Goal: Transaction & Acquisition: Obtain resource

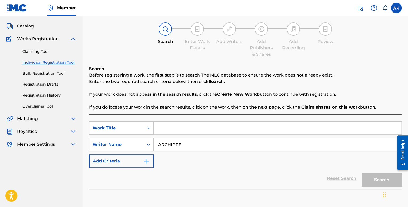
scroll to position [27, 0]
click at [43, 76] on link "Bulk Registration Tool" at bounding box center [49, 74] width 54 height 6
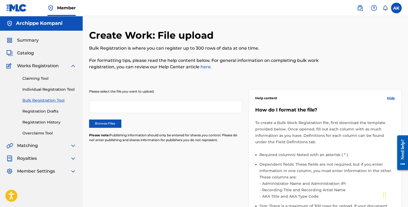
click at [42, 108] on div "Claiming Tool Individual Registration Tool Bulk Registration Tool Registration …" at bounding box center [41, 102] width 70 height 67
click at [42, 109] on link "Registration Drafts" at bounding box center [49, 112] width 54 height 6
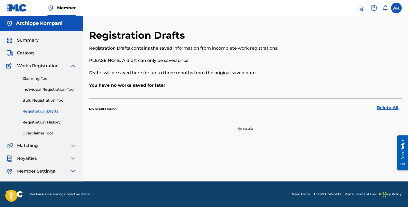
click at [45, 122] on link "Registration History" at bounding box center [49, 122] width 54 height 6
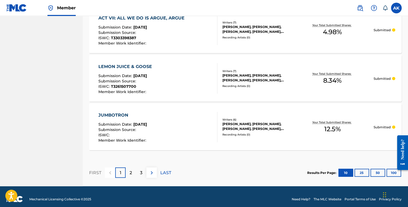
scroll to position [510, 0]
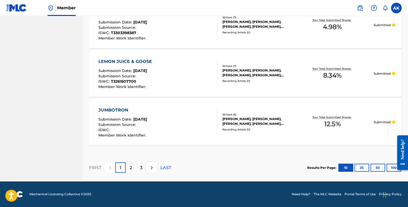
click at [133, 167] on div "2" at bounding box center [131, 167] width 10 height 10
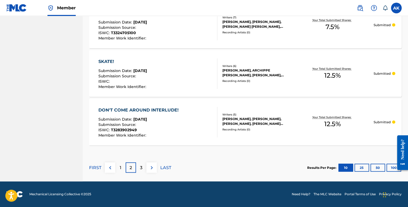
click at [137, 168] on div "3" at bounding box center [141, 167] width 10 height 10
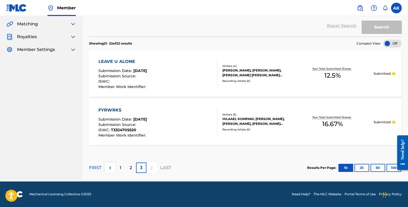
scroll to position [0, 0]
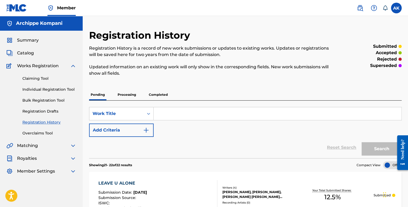
click at [59, 89] on link "Individual Registration Tool" at bounding box center [49, 90] width 54 height 6
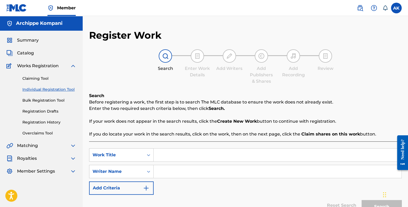
click at [174, 171] on input "Search Form" at bounding box center [278, 171] width 248 height 13
type input "ARCHIPPE"
drag, startPoint x: 178, startPoint y: 147, endPoint x: 177, endPoint y: 153, distance: 6.2
click at [177, 149] on div "SearchWithCriteria7248d7c4-bd3c-452f-9db8-799753f2b05a Work Title SearchWithCri…" at bounding box center [245, 184] width 312 height 87
click at [175, 158] on input "Search Form" at bounding box center [278, 155] width 248 height 13
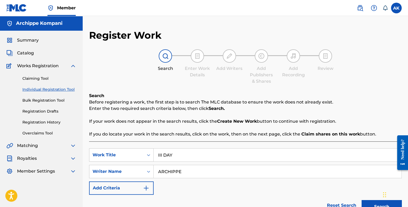
click at [362, 200] on button "Search" at bounding box center [382, 206] width 40 height 13
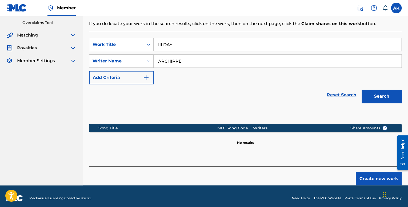
scroll to position [114, 0]
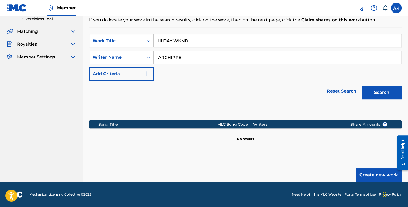
click at [362, 86] on button "Search" at bounding box center [382, 92] width 40 height 13
type input "I"
click at [362, 86] on button "Search" at bounding box center [382, 92] width 40 height 13
type input "d"
type input "[PERSON_NAME]"
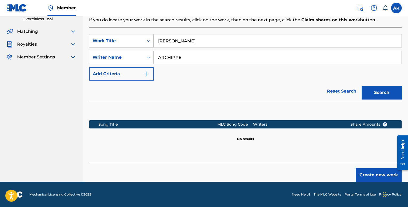
click at [362, 86] on button "Search" at bounding box center [382, 92] width 40 height 13
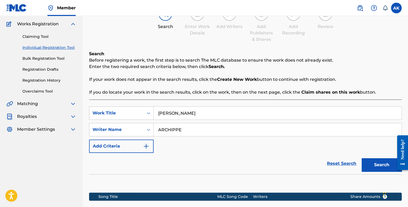
scroll to position [7, 0]
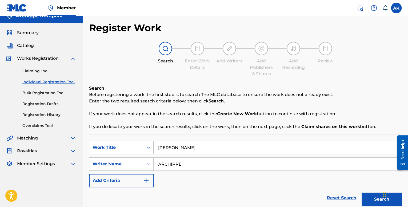
drag, startPoint x: 190, startPoint y: 146, endPoint x: 129, endPoint y: 146, distance: 60.8
click at [130, 146] on div "SearchWithCriteria7248d7c4-bd3c-452f-9db8-799753f2b05a Work Title [PERSON_NAME]" at bounding box center [245, 147] width 312 height 13
drag, startPoint x: 198, startPoint y: 158, endPoint x: 148, endPoint y: 160, distance: 49.6
click at [149, 160] on div "SearchWithCriteriaae6988ca-06da-4dc3-8d37-0e5031c06ca8 Writer Name ARCHIPPE" at bounding box center [245, 163] width 312 height 13
type input "HILA"
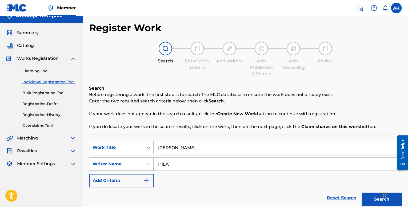
click at [362, 192] on button "Search" at bounding box center [382, 198] width 40 height 13
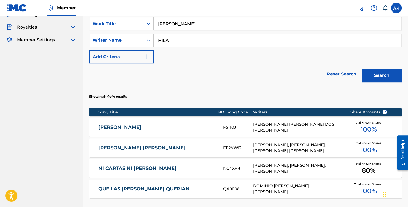
scroll to position [194, 0]
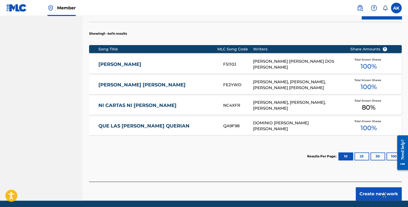
click at [176, 64] on link "[PERSON_NAME]" at bounding box center [157, 64] width 118 height 6
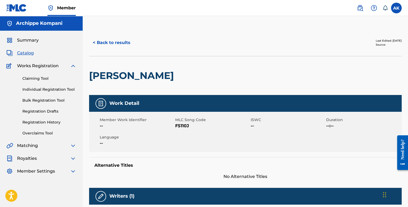
click at [112, 41] on button "< Back to results" at bounding box center [111, 42] width 45 height 13
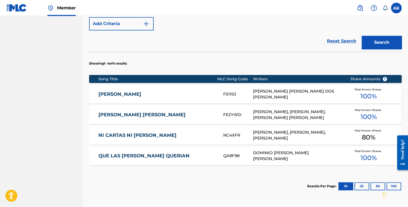
scroll to position [107, 0]
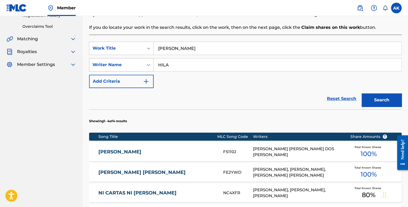
drag, startPoint x: 176, startPoint y: 48, endPoint x: 139, endPoint y: 61, distance: 39.3
click at [113, 49] on div "SearchWithCriteria7248d7c4-bd3c-452f-9db8-799753f2b05a Work Title [PERSON_NAME]" at bounding box center [245, 48] width 312 height 13
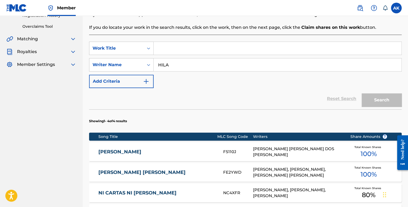
click at [364, 95] on div "Search" at bounding box center [380, 98] width 43 height 21
click at [130, 54] on div "Work Title" at bounding box center [121, 48] width 65 height 13
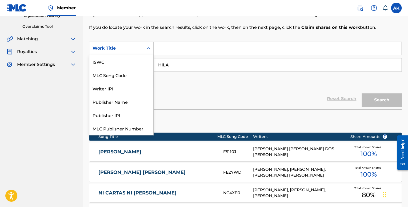
scroll to position [13, 0]
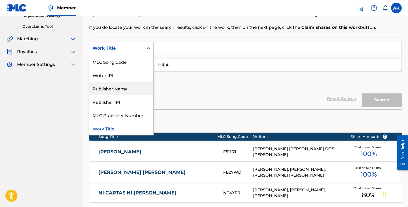
click at [122, 87] on div "Publisher Name" at bounding box center [121, 88] width 64 height 13
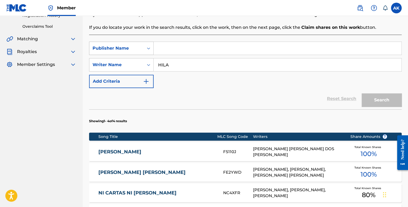
click at [125, 49] on div "Publisher Name" at bounding box center [117, 48] width 48 height 6
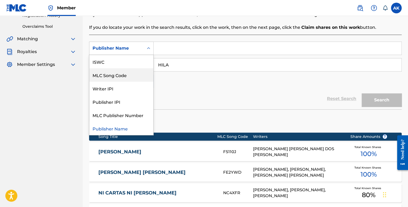
click at [127, 75] on div "MLC Song Code" at bounding box center [121, 74] width 64 height 13
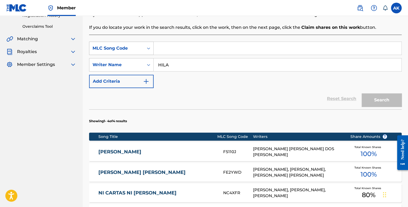
click at [122, 49] on div "MLC Song Code" at bounding box center [117, 48] width 48 height 6
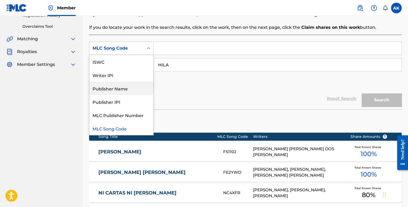
scroll to position [0, 0]
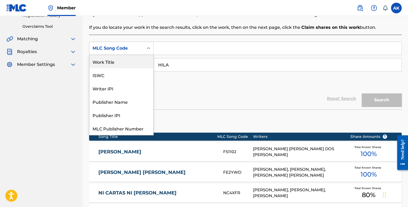
click at [117, 61] on div "Work Title" at bounding box center [121, 61] width 64 height 13
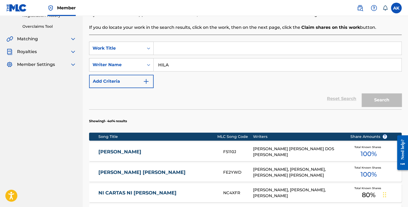
click at [163, 50] on input "Search Form" at bounding box center [278, 48] width 248 height 13
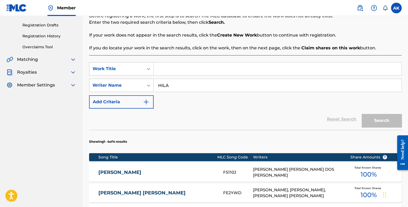
scroll to position [27, 0]
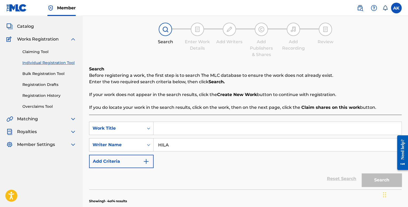
click at [35, 115] on div "Summary Catalog Works Registration Claiming Tool Individual Registration Tool B…" at bounding box center [41, 79] width 83 height 150
click at [35, 119] on span "Matching" at bounding box center [27, 119] width 21 height 6
click at [70, 118] on img at bounding box center [73, 119] width 6 height 6
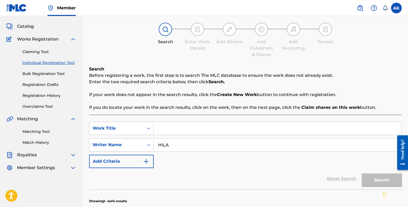
click at [42, 130] on link "Matching Tool" at bounding box center [49, 132] width 54 height 6
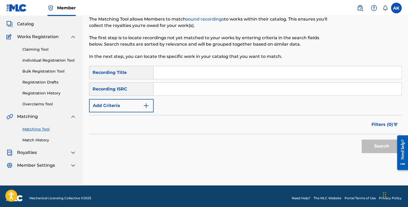
scroll to position [33, 0]
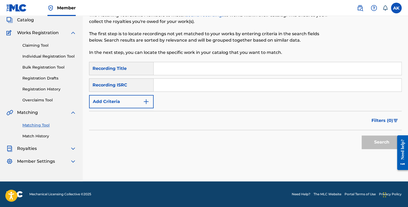
click at [28, 135] on link "Match History" at bounding box center [49, 136] width 54 height 6
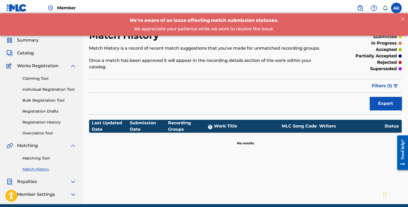
click at [41, 131] on link "Overclaims Tool" at bounding box center [49, 133] width 54 height 6
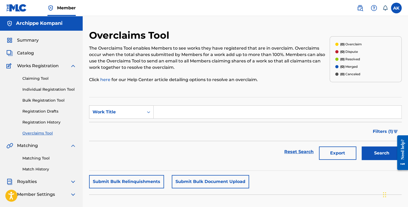
click at [35, 119] on div "Claiming Tool Individual Registration Tool Bulk Registration Tool Registration …" at bounding box center [41, 102] width 70 height 67
click at [39, 123] on link "Registration History" at bounding box center [49, 122] width 54 height 6
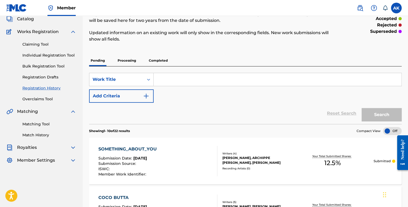
scroll to position [27, 0]
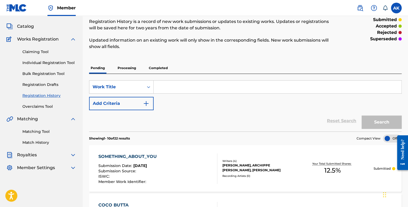
click at [39, 85] on link "Registration Drafts" at bounding box center [49, 85] width 54 height 6
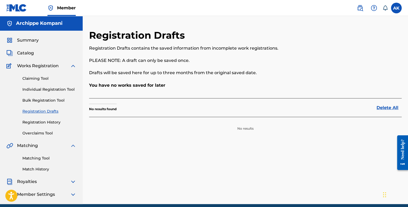
click at [26, 49] on div "Summary Catalog Works Registration Claiming Tool Individual Registration Tool B…" at bounding box center [41, 117] width 83 height 173
click at [26, 51] on span "Catalog" at bounding box center [25, 53] width 17 height 6
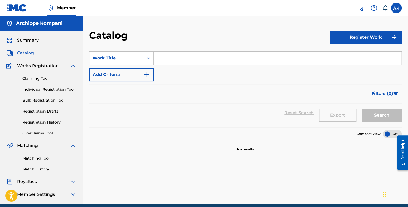
click at [27, 46] on div "Summary Catalog Works Registration Claiming Tool Individual Registration Tool B…" at bounding box center [41, 117] width 83 height 173
click at [28, 40] on span "Summary" at bounding box center [28, 40] width 22 height 6
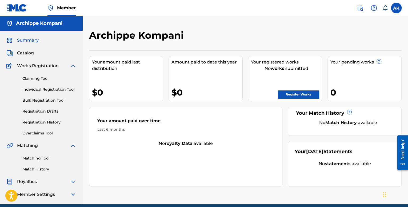
click at [296, 92] on link "Register Works" at bounding box center [298, 94] width 41 height 8
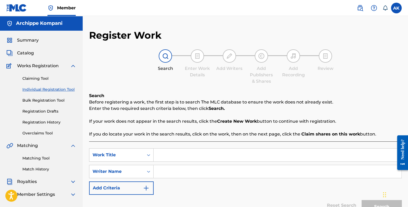
click at [155, 152] on input "Search Form" at bounding box center [278, 155] width 248 height 13
type input "TEMPTRESS"
click at [174, 168] on input "Search Form" at bounding box center [278, 171] width 248 height 13
type input "ARCHIPPE"
click at [362, 200] on button "Search" at bounding box center [382, 206] width 40 height 13
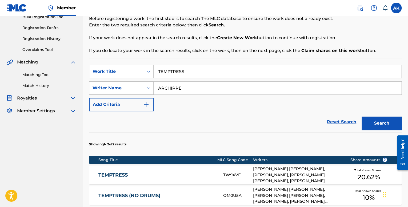
scroll to position [80, 0]
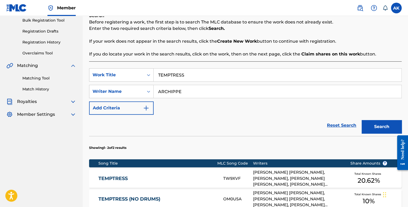
drag, startPoint x: 181, startPoint y: 170, endPoint x: 182, endPoint y: 174, distance: 4.1
click at [181, 170] on div "TEMPTRESS TW9XVF [PERSON_NAME] [PERSON_NAME], [PERSON_NAME], [PERSON_NAME] [PER…" at bounding box center [245, 178] width 312 height 19
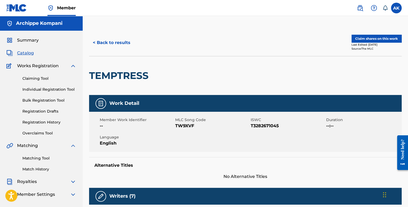
click at [359, 40] on button "Claim shares on this work" at bounding box center [376, 39] width 50 height 8
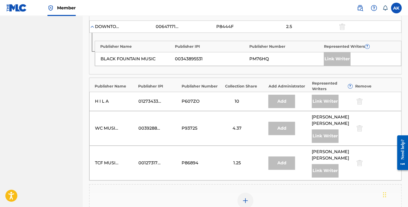
scroll to position [267, 0]
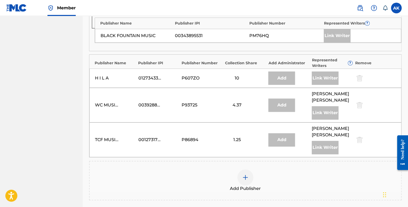
click at [241, 169] on div at bounding box center [245, 177] width 16 height 16
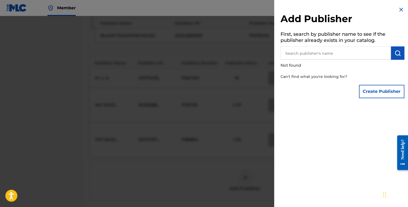
click at [303, 56] on input "text" at bounding box center [335, 52] width 110 height 13
click at [379, 92] on button "Create Publisher" at bounding box center [381, 91] width 45 height 13
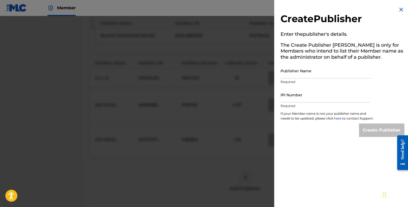
click at [302, 73] on input "Publisher Name" at bounding box center [325, 70] width 90 height 15
type input "Archippe"
click at [297, 97] on input "IPI Number" at bounding box center [325, 94] width 90 height 15
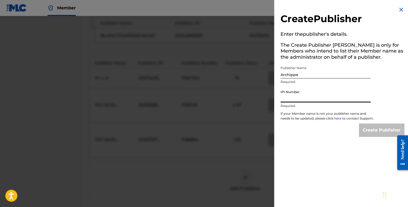
type input "01201683786"
click at [375, 133] on input "Create Publisher" at bounding box center [381, 129] width 45 height 13
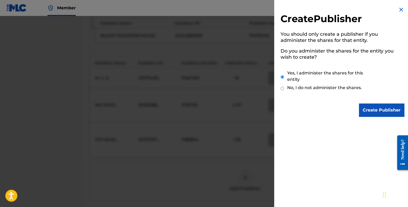
click at [385, 111] on input "Create Publisher" at bounding box center [381, 109] width 45 height 13
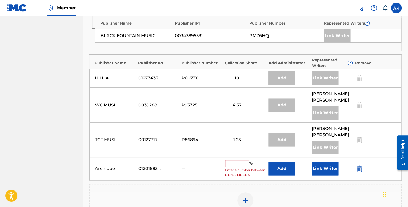
click at [318, 162] on button "Link Writer" at bounding box center [325, 168] width 27 height 13
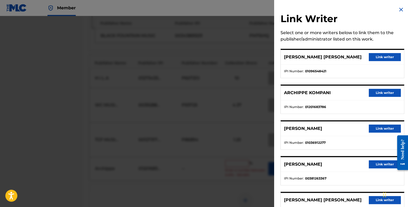
click at [377, 86] on div "ARCHIPPE KOMPANI Link writer" at bounding box center [342, 93] width 123 height 15
click at [380, 92] on button "Link writer" at bounding box center [385, 93] width 32 height 8
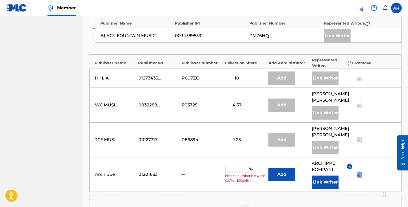
click at [238, 166] on input "text" at bounding box center [237, 169] width 24 height 7
type input "10"
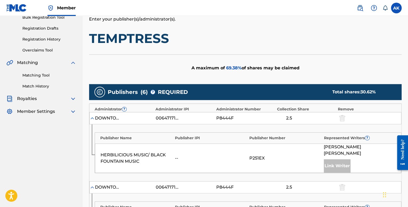
scroll to position [79, 0]
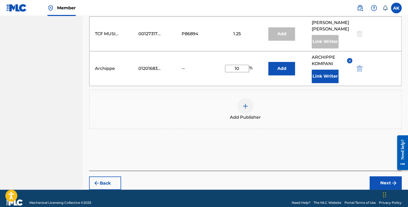
click at [379, 176] on button "Next" at bounding box center [386, 182] width 32 height 13
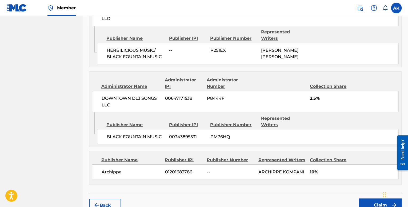
scroll to position [424, 0]
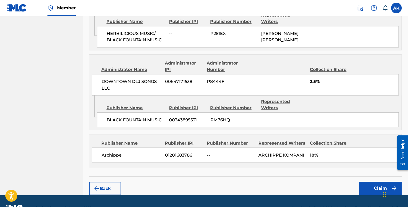
click at [365, 182] on button "Claim" at bounding box center [380, 188] width 43 height 13
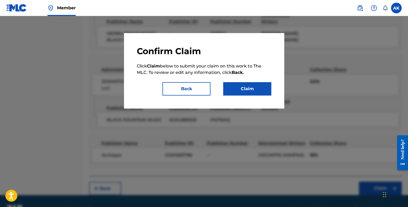
click at [256, 92] on button "Claim" at bounding box center [247, 88] width 48 height 13
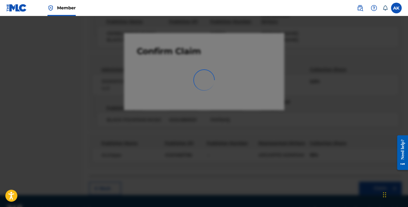
scroll to position [22, 0]
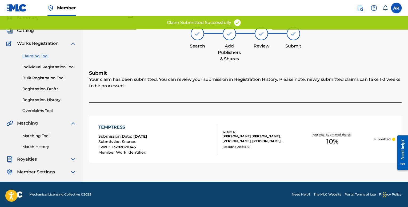
click at [37, 77] on link "Bulk Registration Tool" at bounding box center [49, 78] width 54 height 6
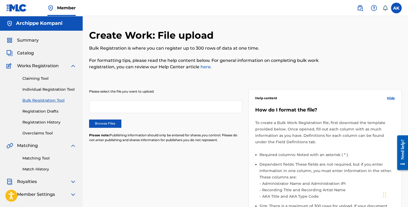
click at [39, 93] on div "Claiming Tool Individual Registration Tool Bulk Registration Tool Registration …" at bounding box center [41, 102] width 70 height 67
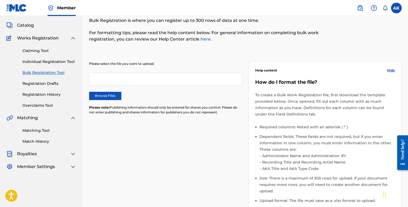
scroll to position [27, 0]
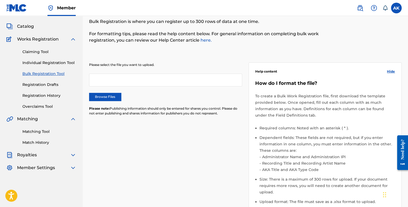
click at [40, 61] on link "Individual Registration Tool" at bounding box center [49, 63] width 54 height 6
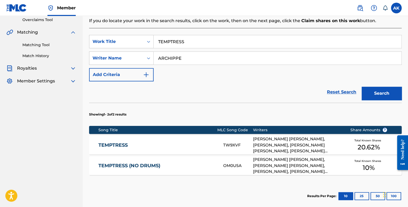
scroll to position [172, 0]
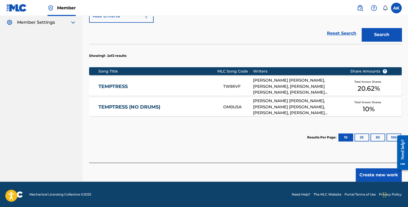
click at [202, 107] on link "TEMPTRESS (NO DRUMS)" at bounding box center [157, 107] width 118 height 6
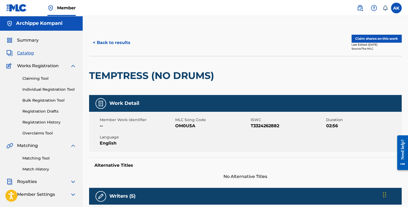
click at [37, 92] on link "Individual Registration Tool" at bounding box center [49, 90] width 54 height 6
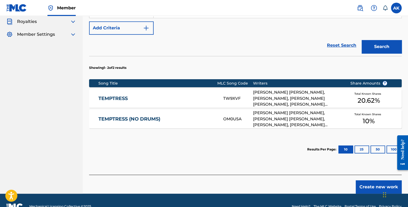
scroll to position [53, 0]
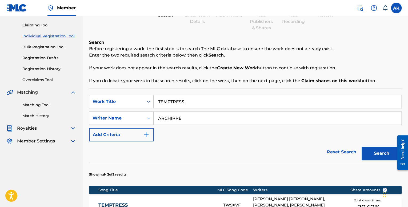
click at [46, 66] on link "Registration History" at bounding box center [49, 69] width 54 height 6
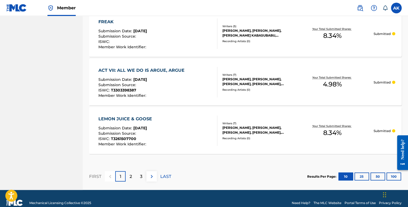
scroll to position [510, 0]
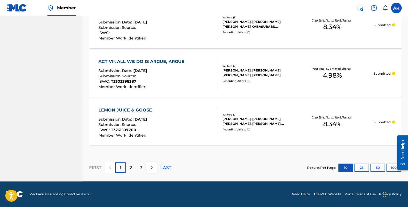
click at [131, 167] on p "2" at bounding box center [131, 168] width 2 height 6
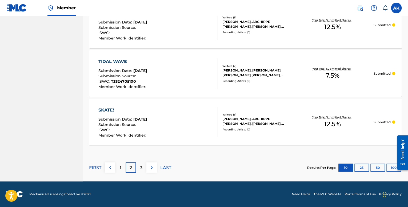
click at [144, 167] on div "3" at bounding box center [141, 167] width 10 height 10
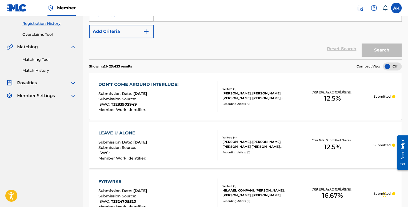
scroll to position [10, 0]
